Goal: Information Seeking & Learning: Learn about a topic

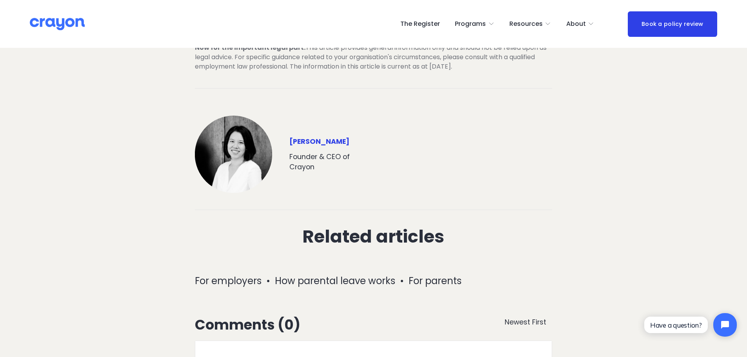
scroll to position [1607, 0]
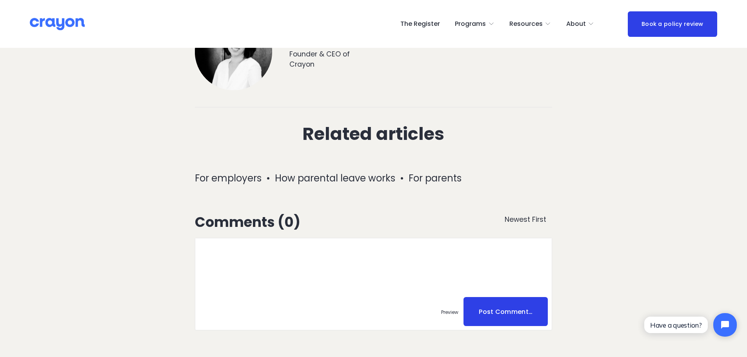
click at [363, 172] on link "How parental leave works" at bounding box center [335, 178] width 120 height 13
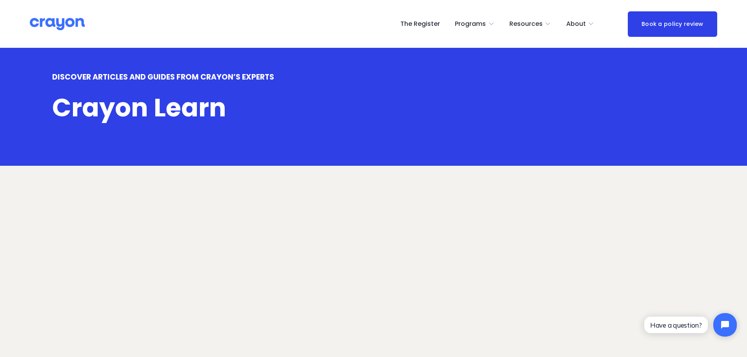
click at [0, 0] on span "Employer hub" at bounding box center [0, 0] width 0 height 0
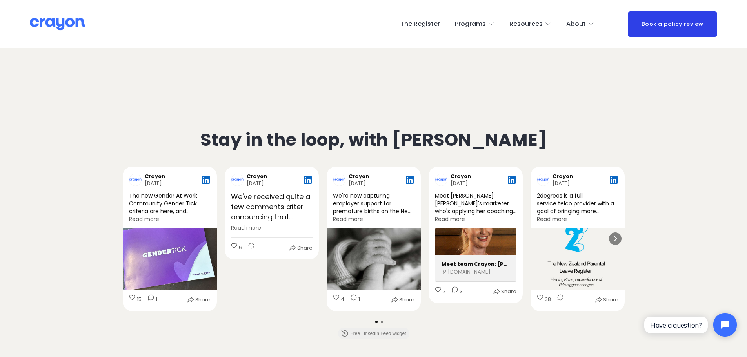
scroll to position [2039, 0]
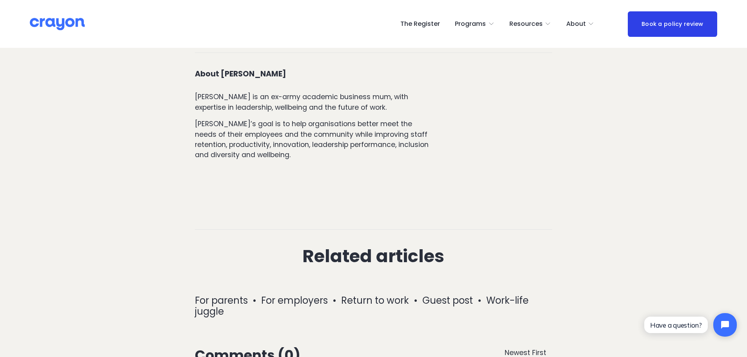
scroll to position [1176, 0]
